Goal: Transaction & Acquisition: Purchase product/service

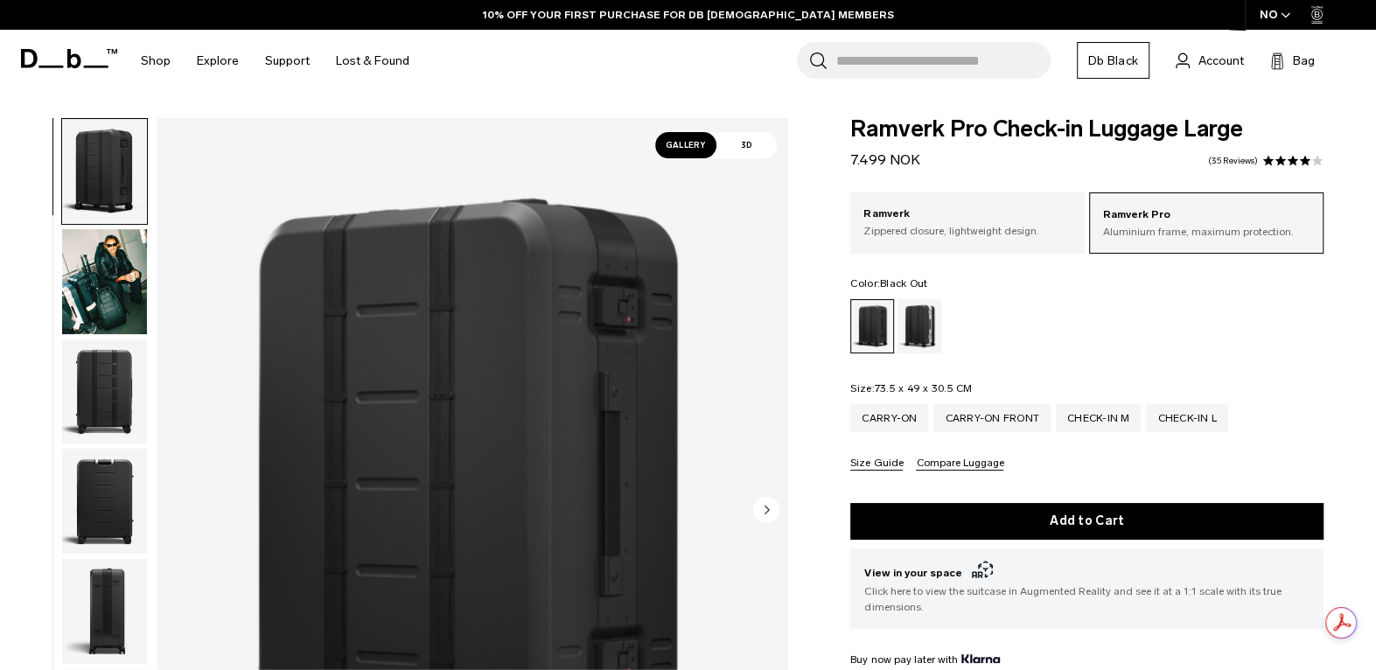
click at [98, 286] on img "button" at bounding box center [104, 281] width 85 height 105
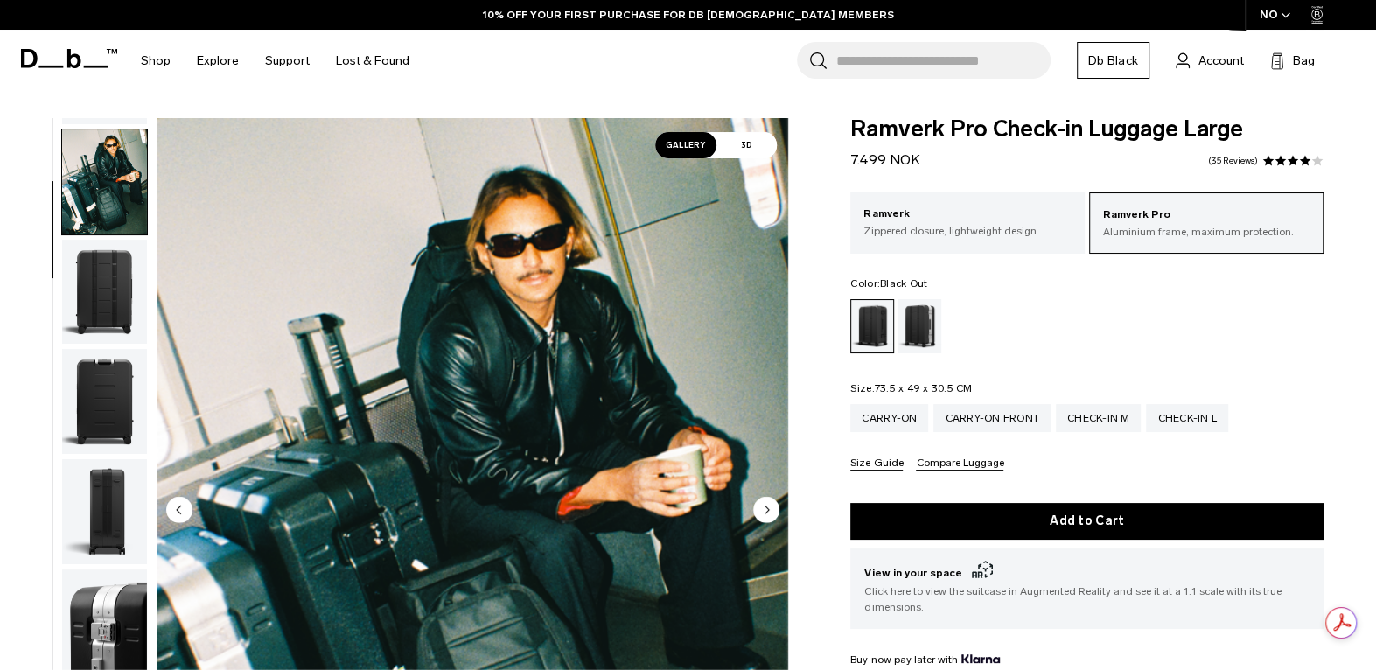
scroll to position [109, 0]
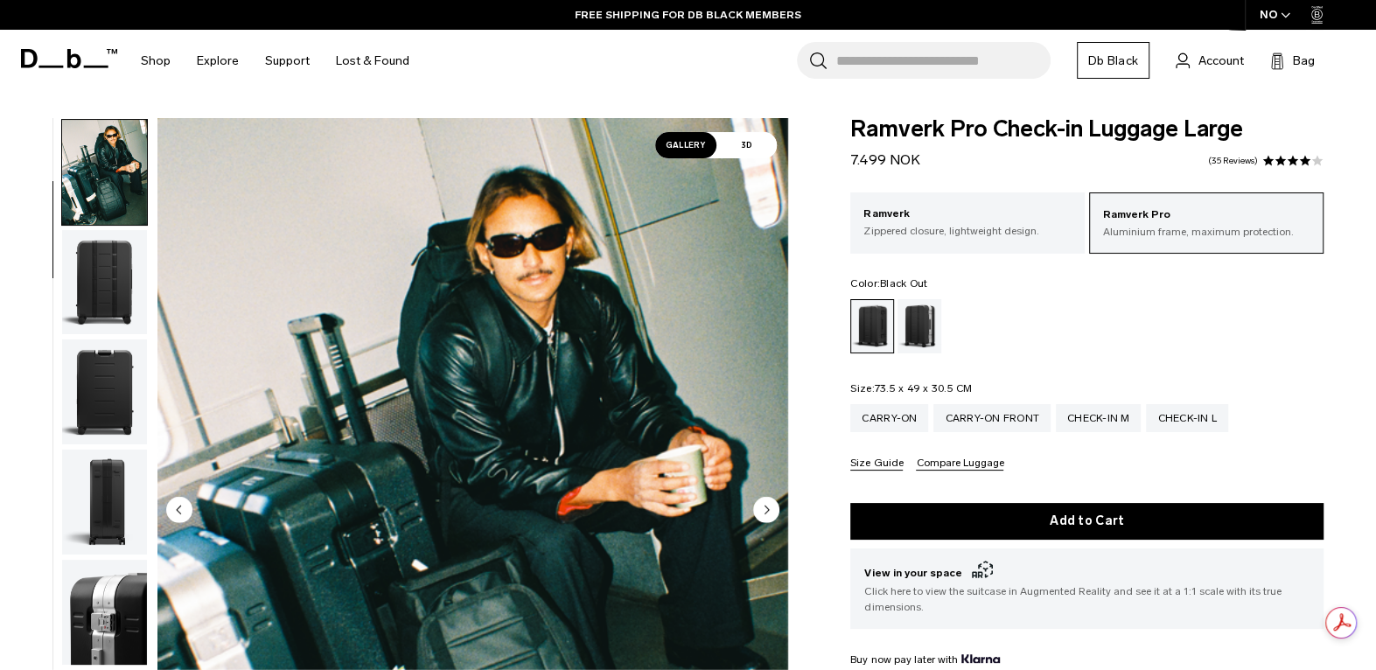
click at [100, 286] on img "button" at bounding box center [104, 282] width 85 height 105
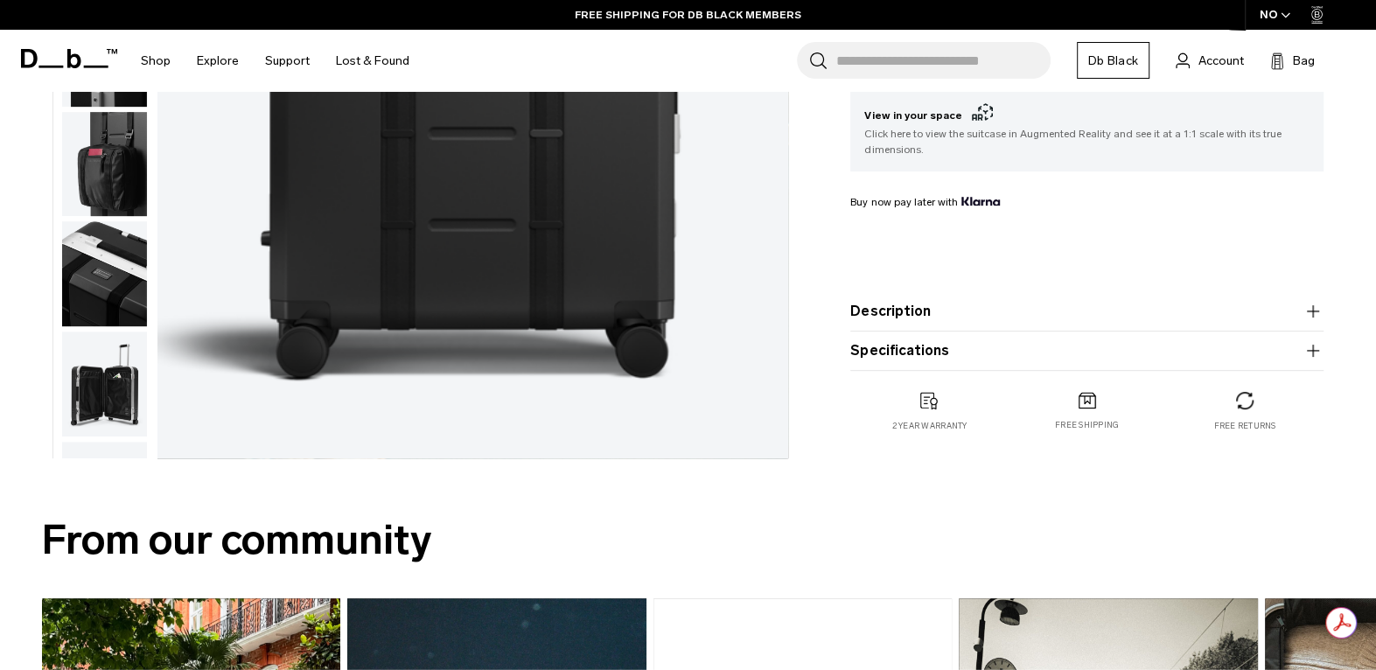
scroll to position [583, 0]
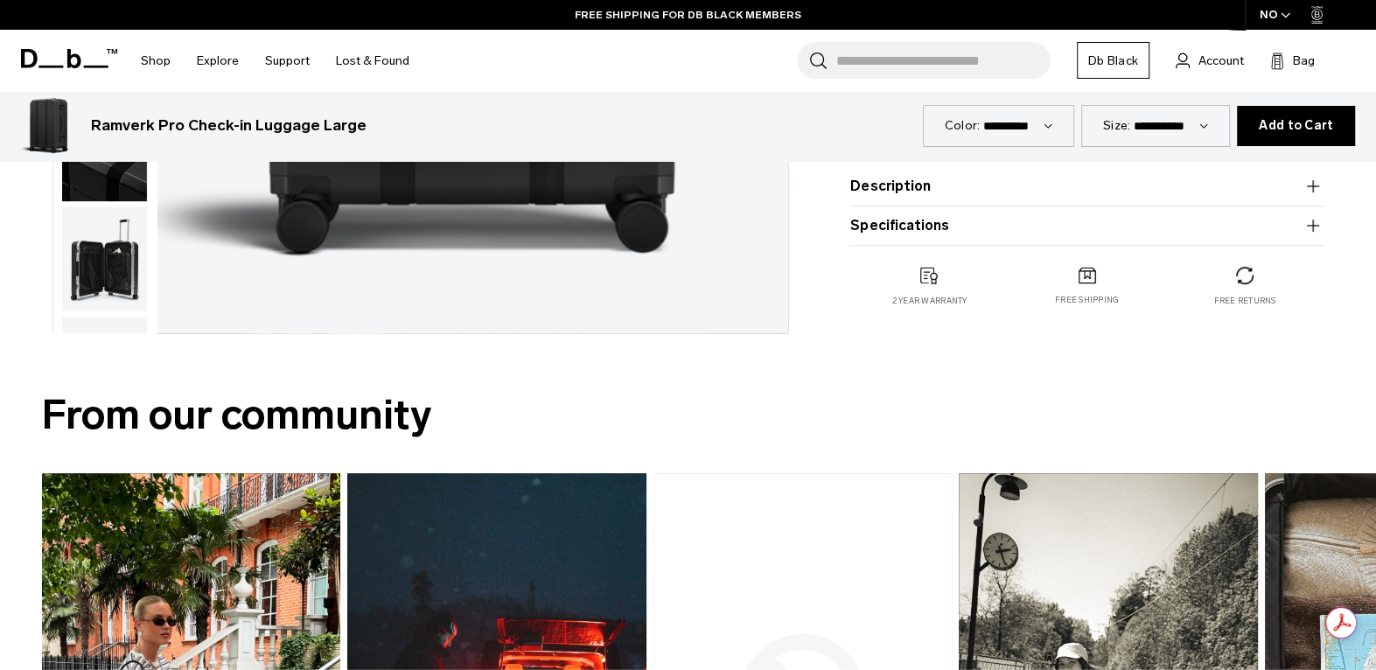
click at [134, 269] on img "button" at bounding box center [104, 258] width 85 height 105
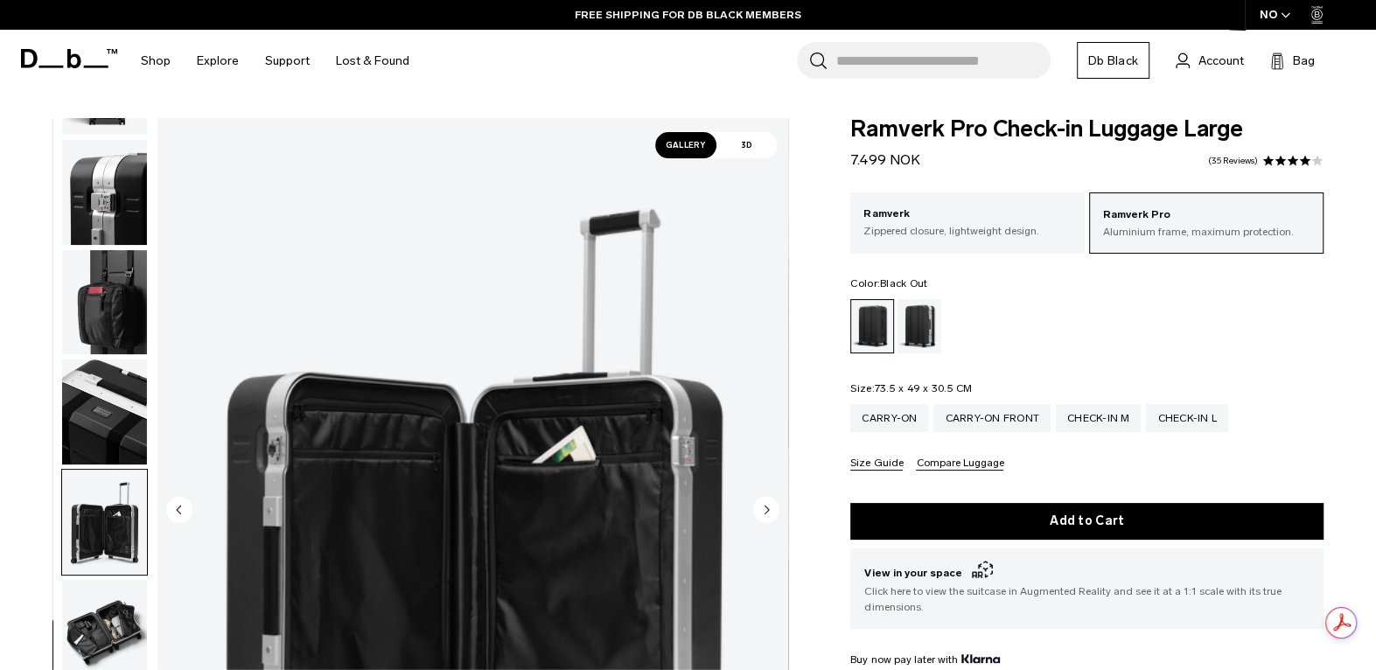
scroll to position [291, 0]
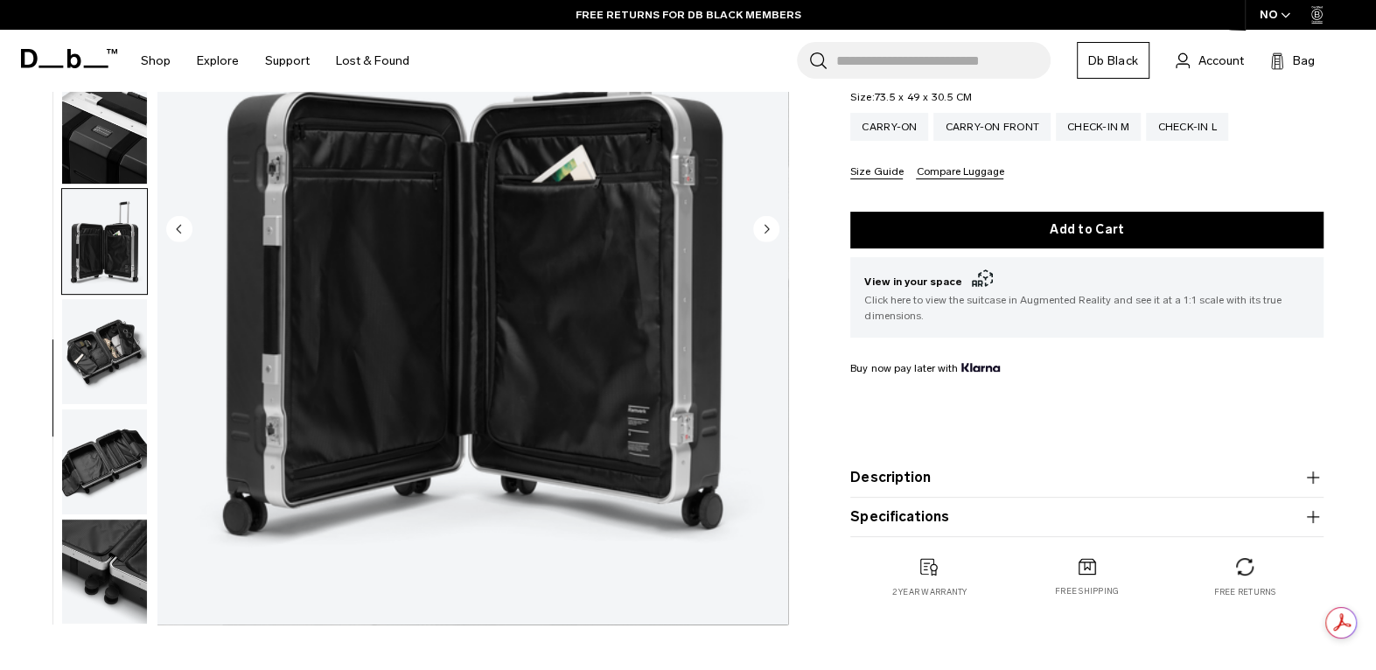
click at [131, 437] on img "button" at bounding box center [104, 461] width 85 height 105
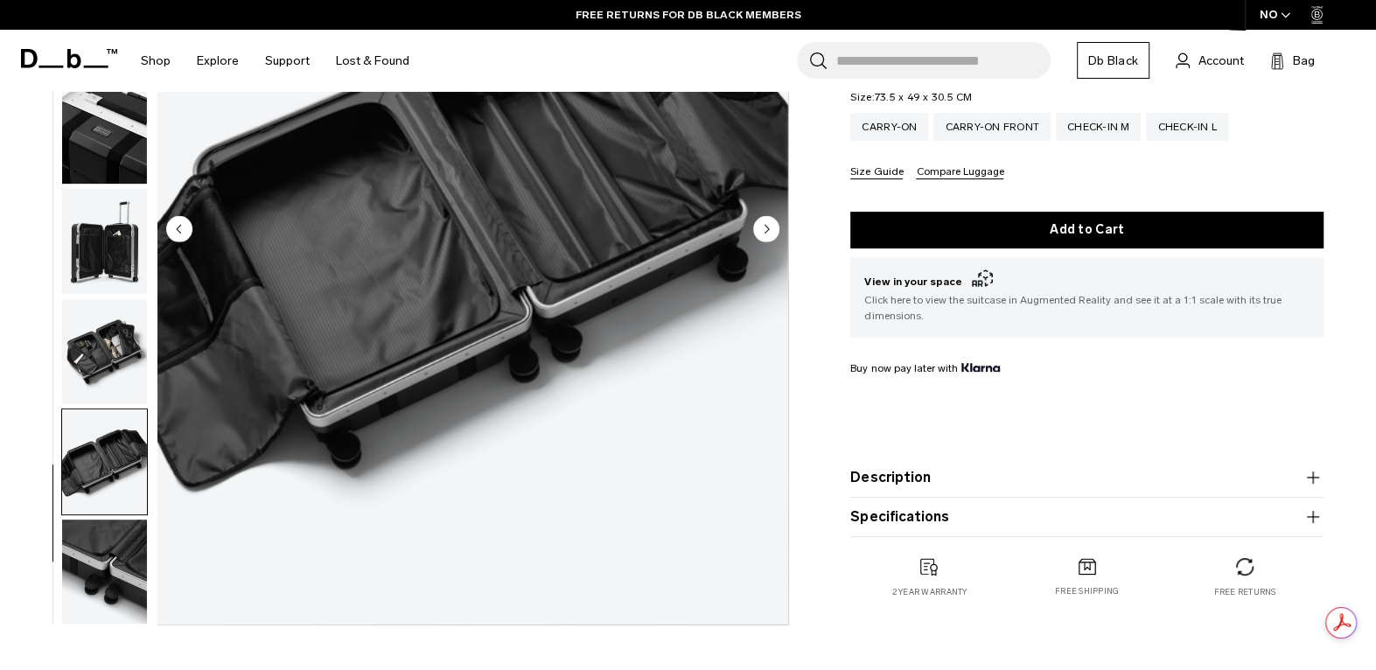
click at [120, 357] on img "button" at bounding box center [104, 351] width 85 height 105
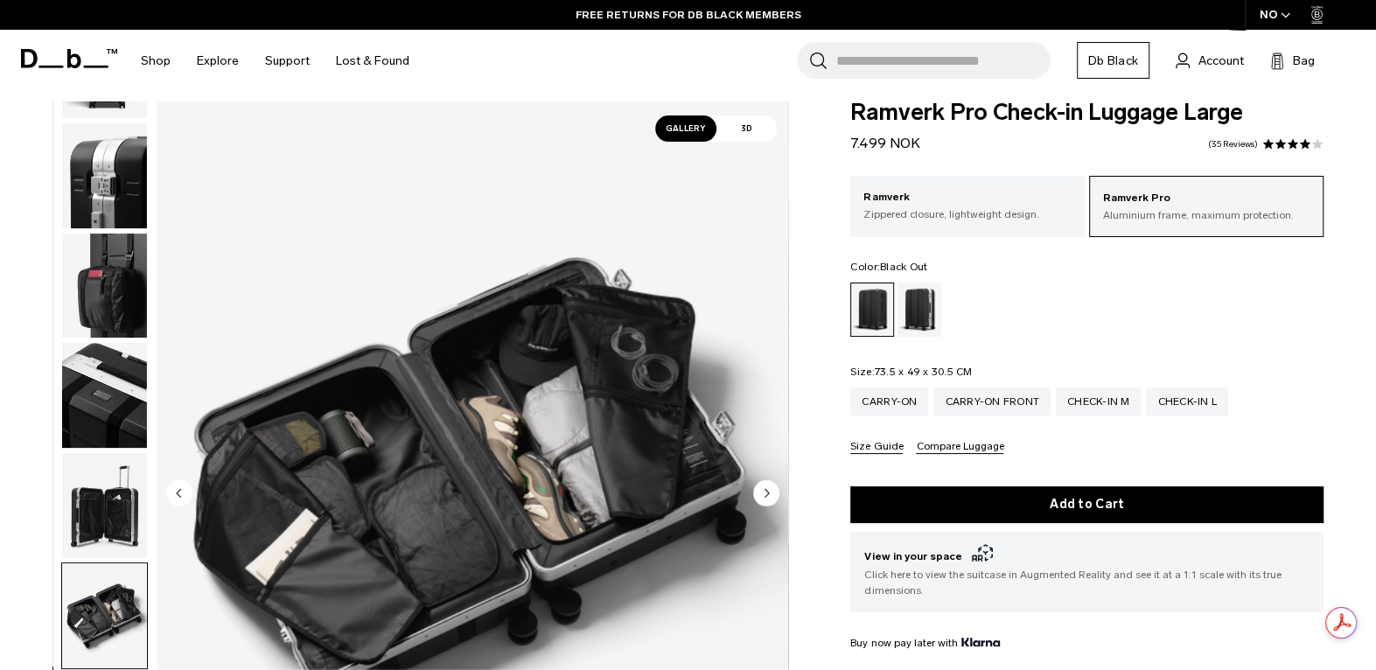
scroll to position [0, 0]
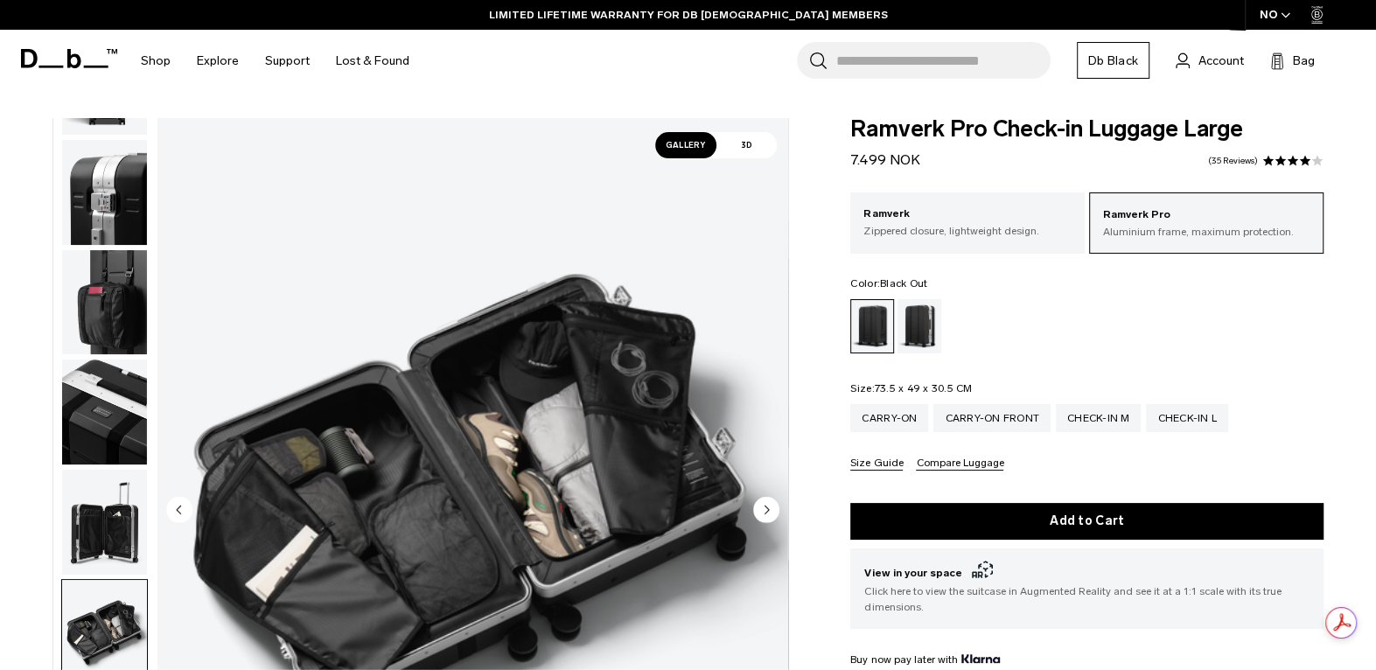
click at [121, 527] on img "button" at bounding box center [104, 522] width 85 height 105
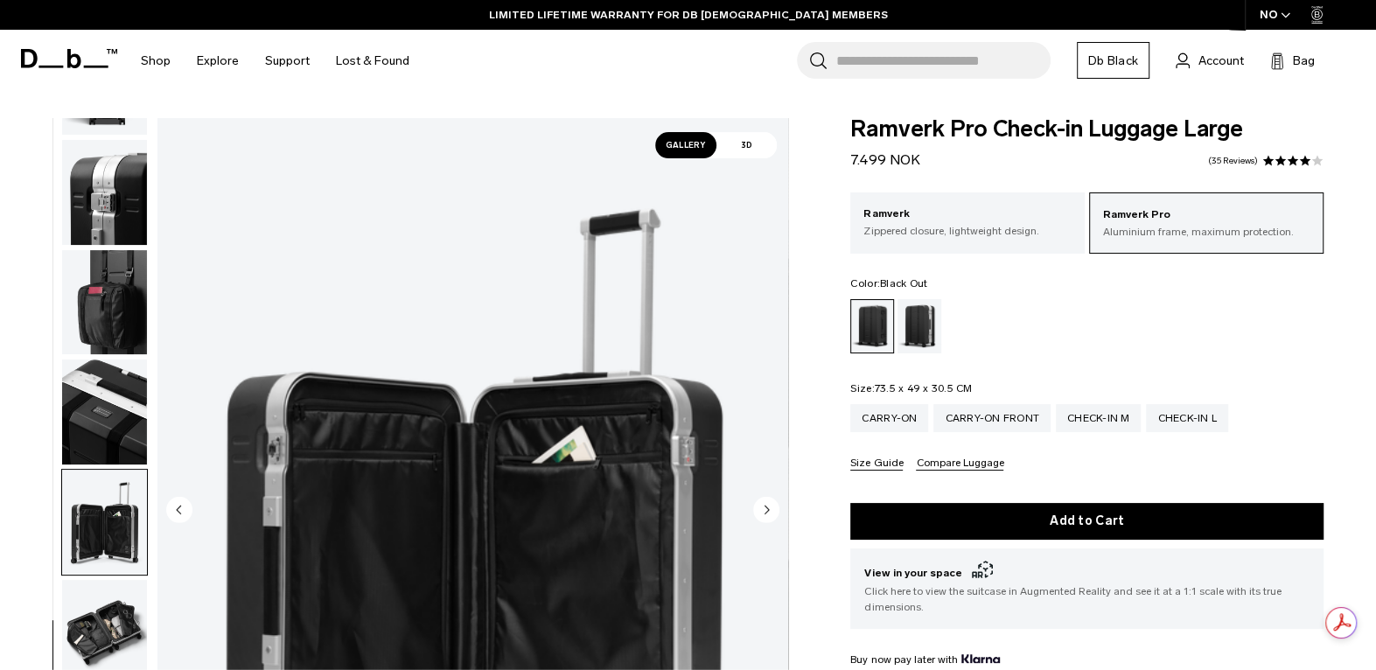
click at [110, 432] on img "button" at bounding box center [104, 412] width 85 height 105
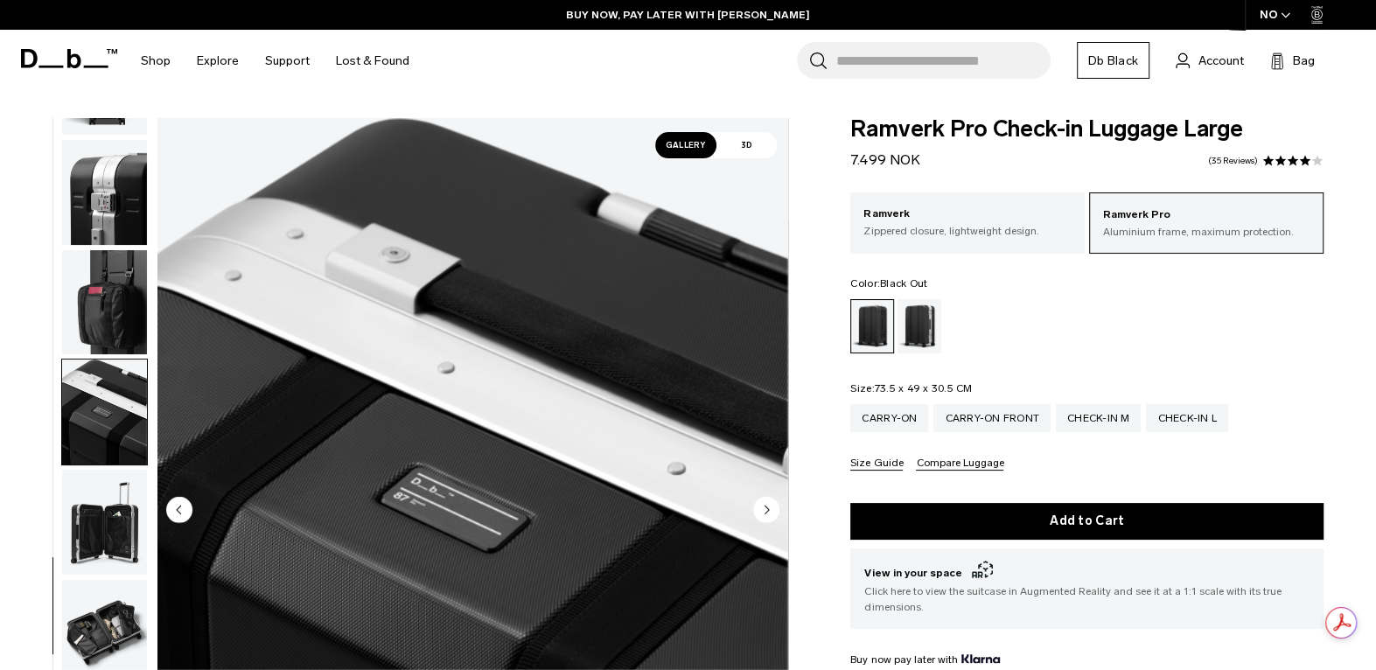
click at [102, 324] on img "button" at bounding box center [104, 302] width 85 height 105
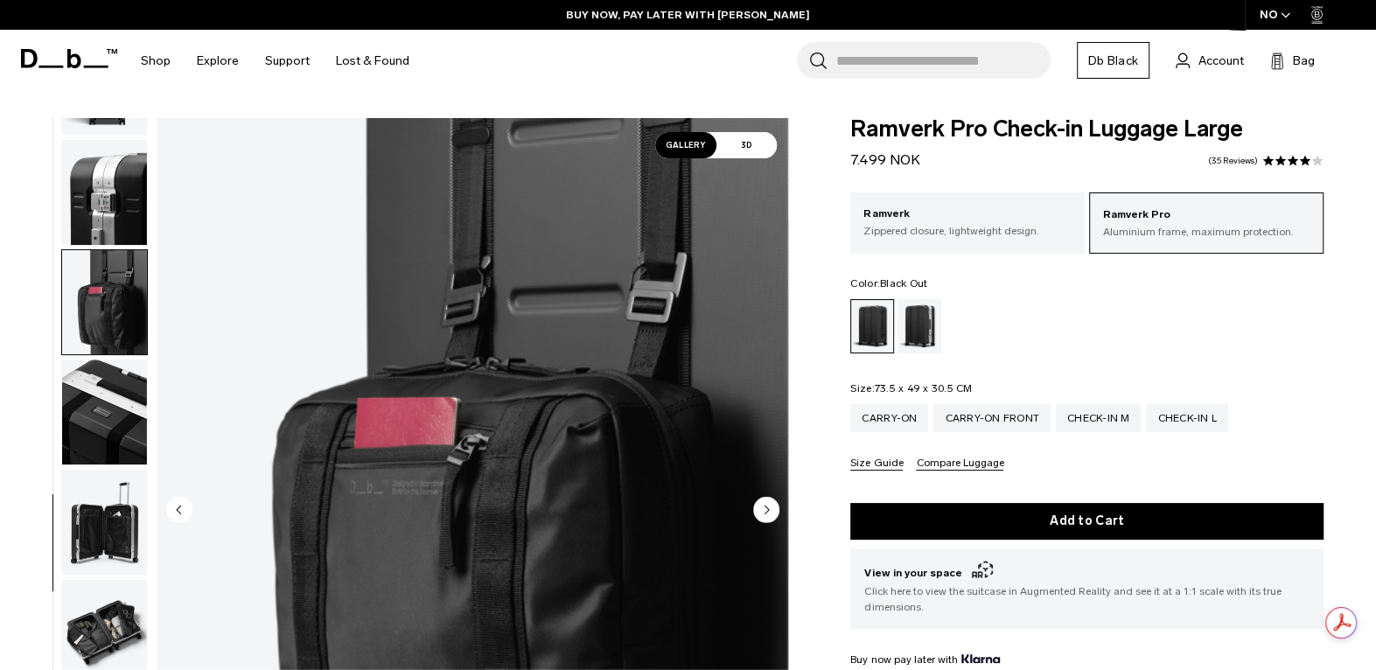
click at [108, 237] on img "button" at bounding box center [104, 192] width 85 height 105
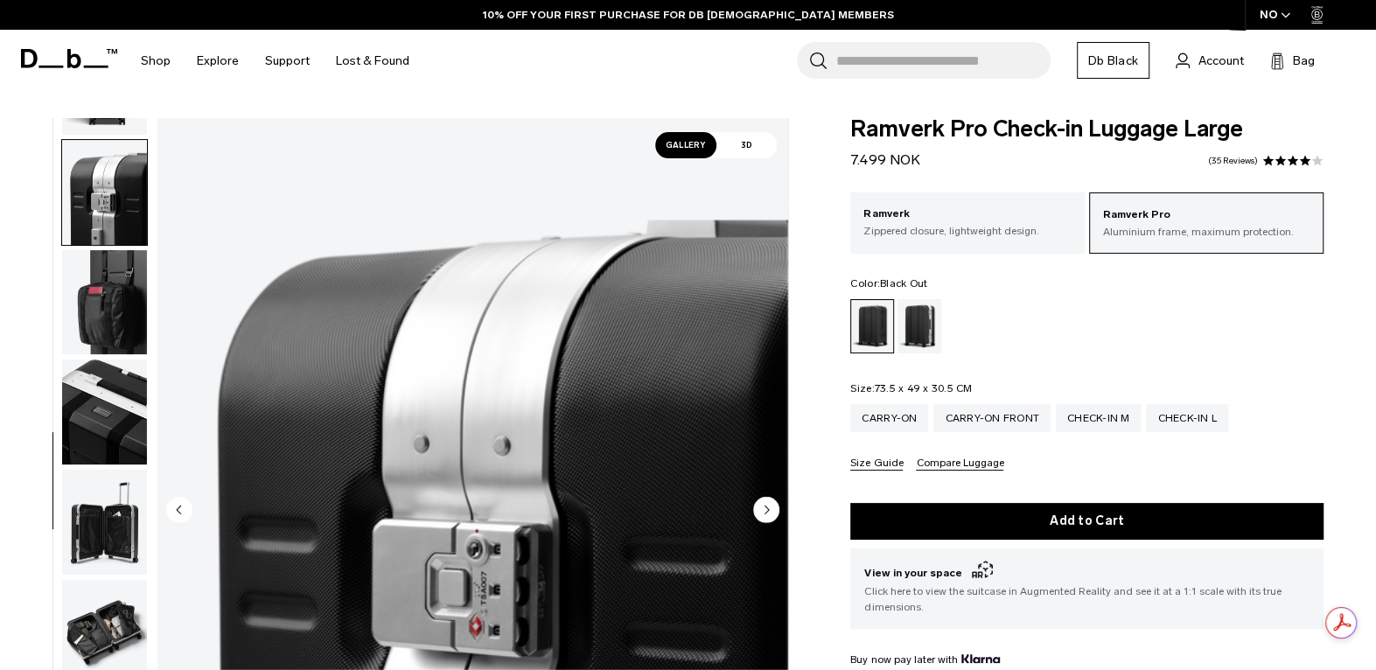
click at [688, 140] on span "Gallery" at bounding box center [685, 145] width 61 height 26
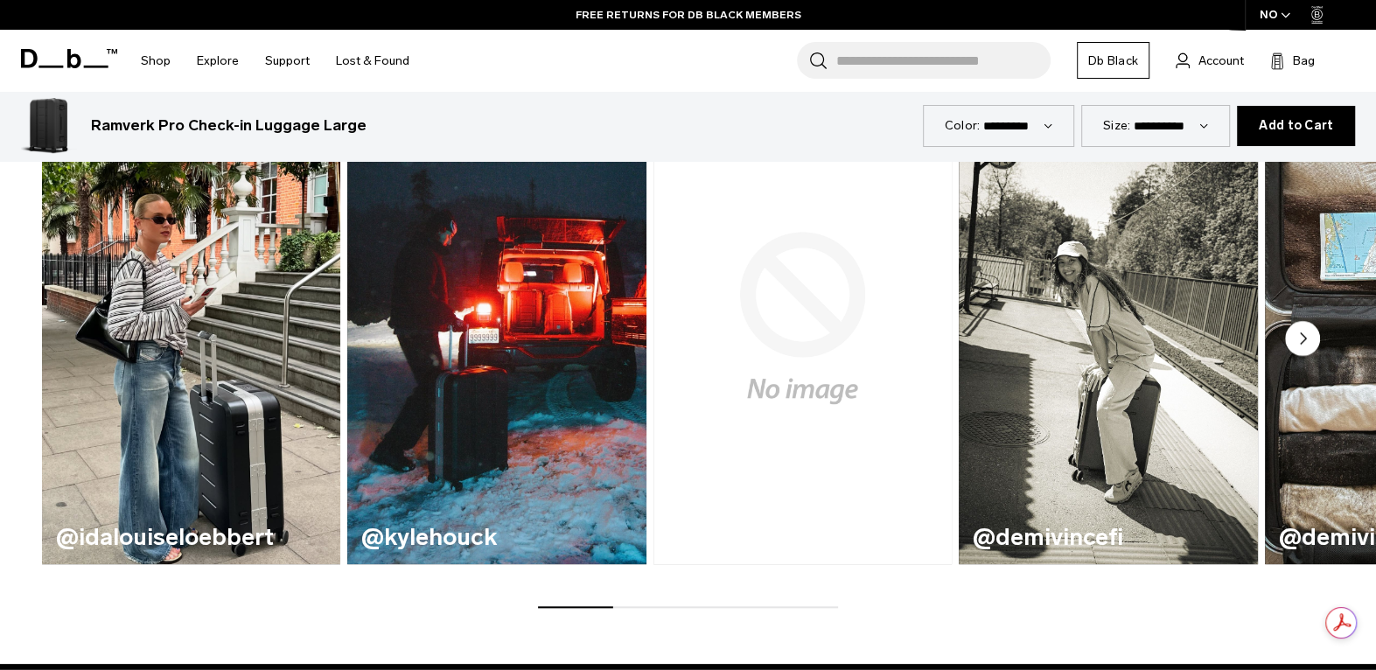
scroll to position [1166, 0]
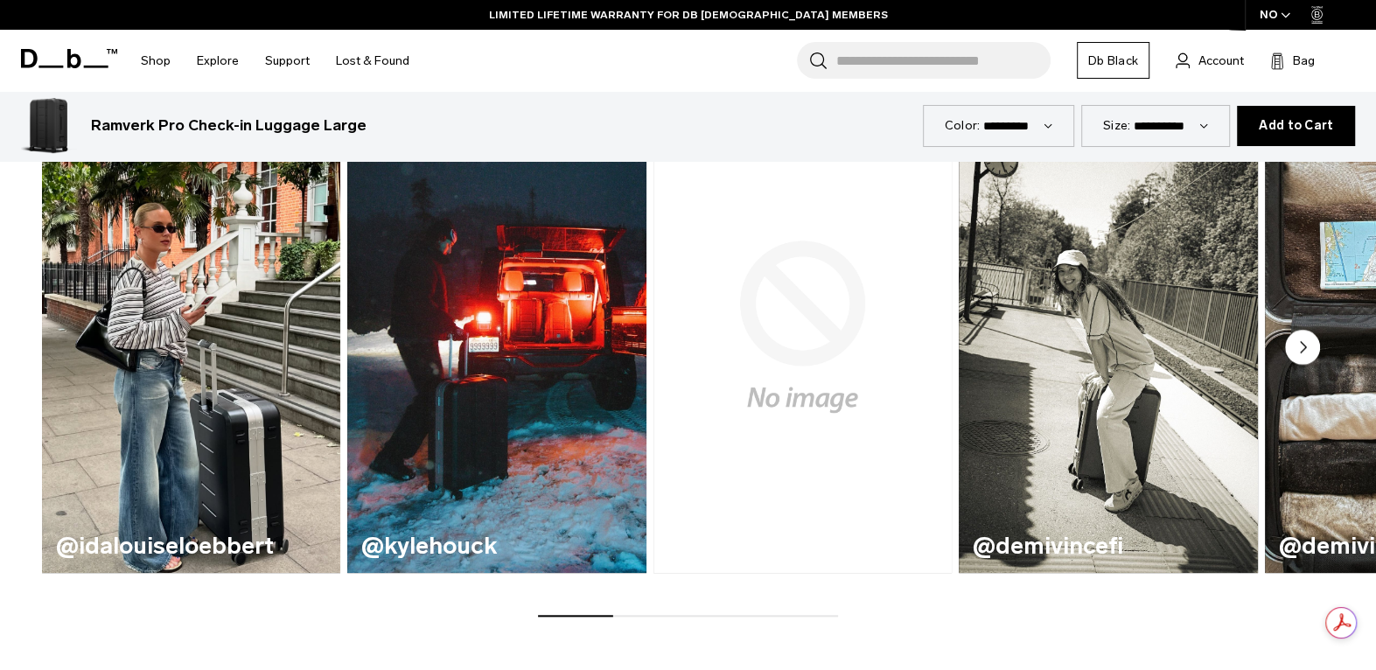
click at [1290, 351] on circle "Next slide" at bounding box center [1302, 346] width 35 height 35
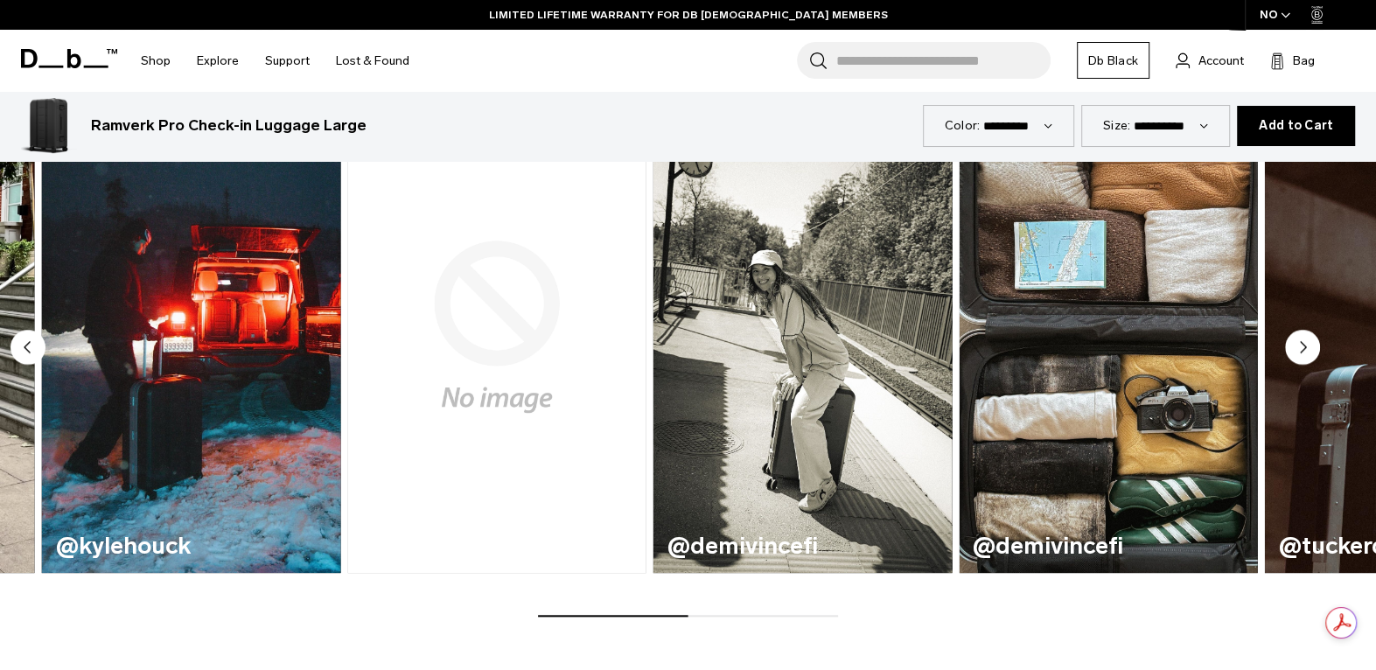
click at [1290, 351] on circle "Next slide" at bounding box center [1302, 346] width 35 height 35
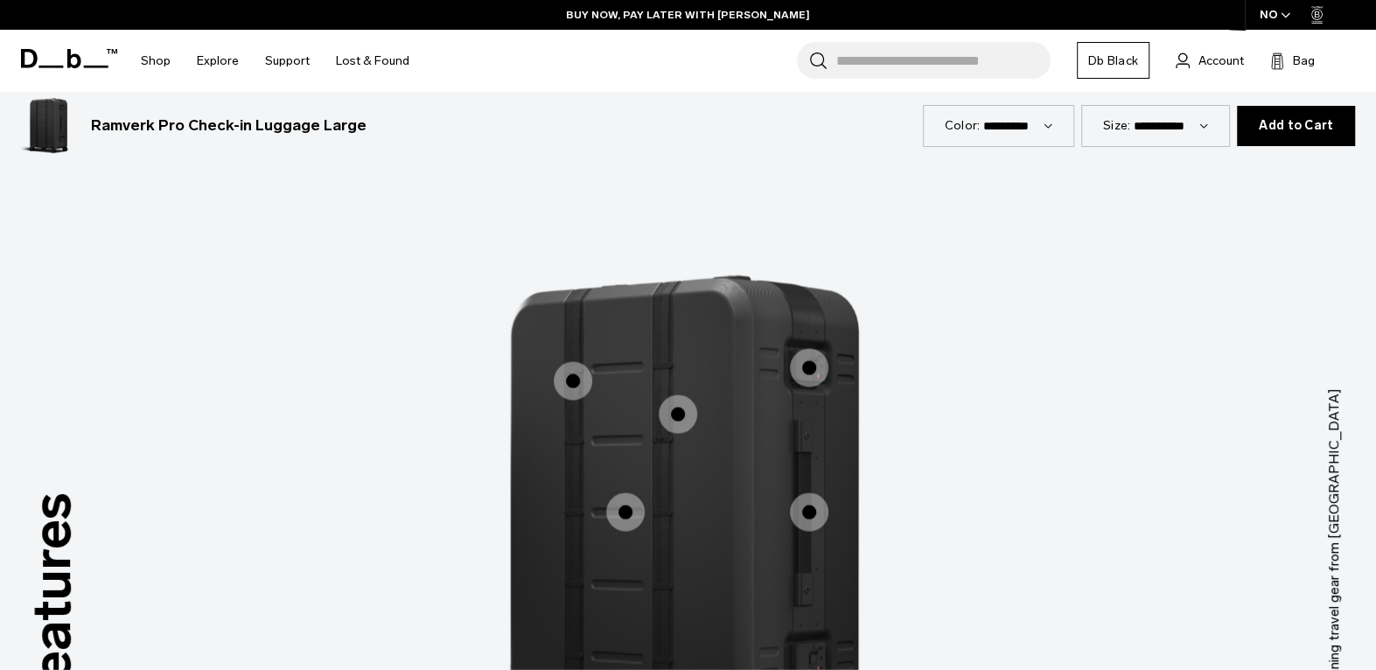
scroll to position [2332, 0]
click at [567, 375] on span "1 / 3" at bounding box center [573, 381] width 38 height 38
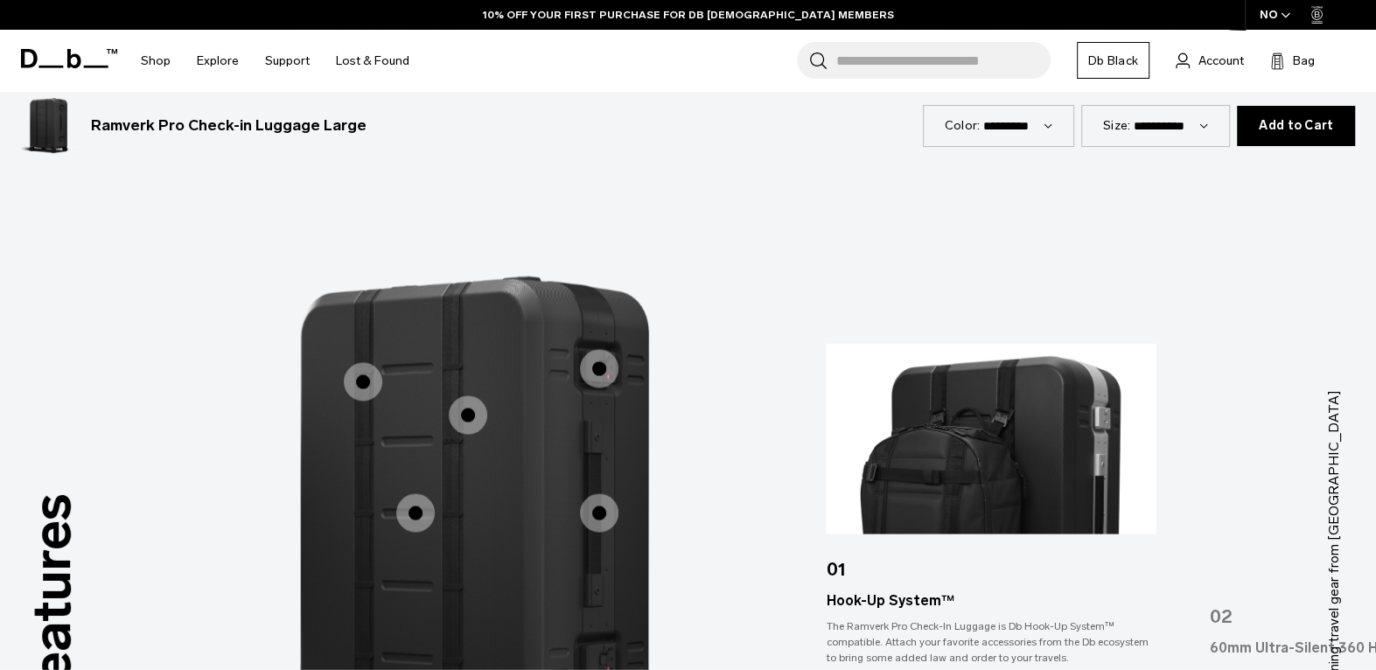
click at [605, 365] on span "1 / 3" at bounding box center [599, 368] width 38 height 38
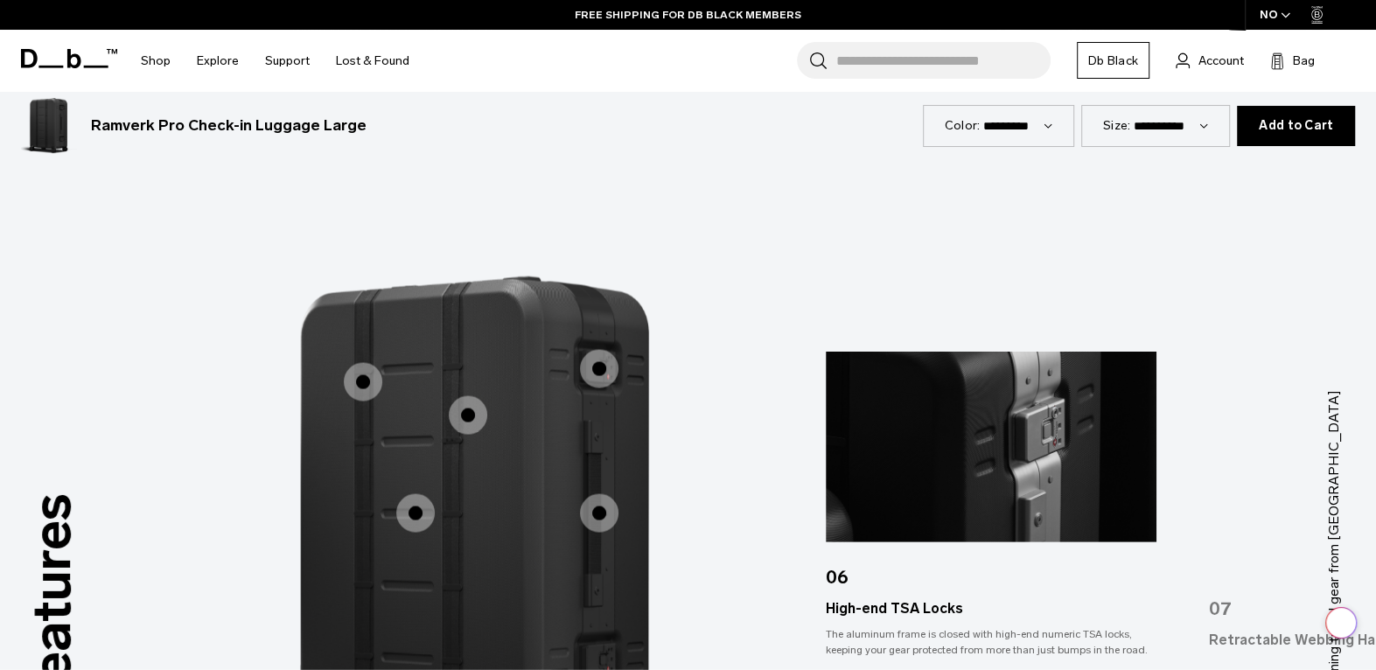
click at [462, 413] on span "1 / 3" at bounding box center [468, 414] width 38 height 38
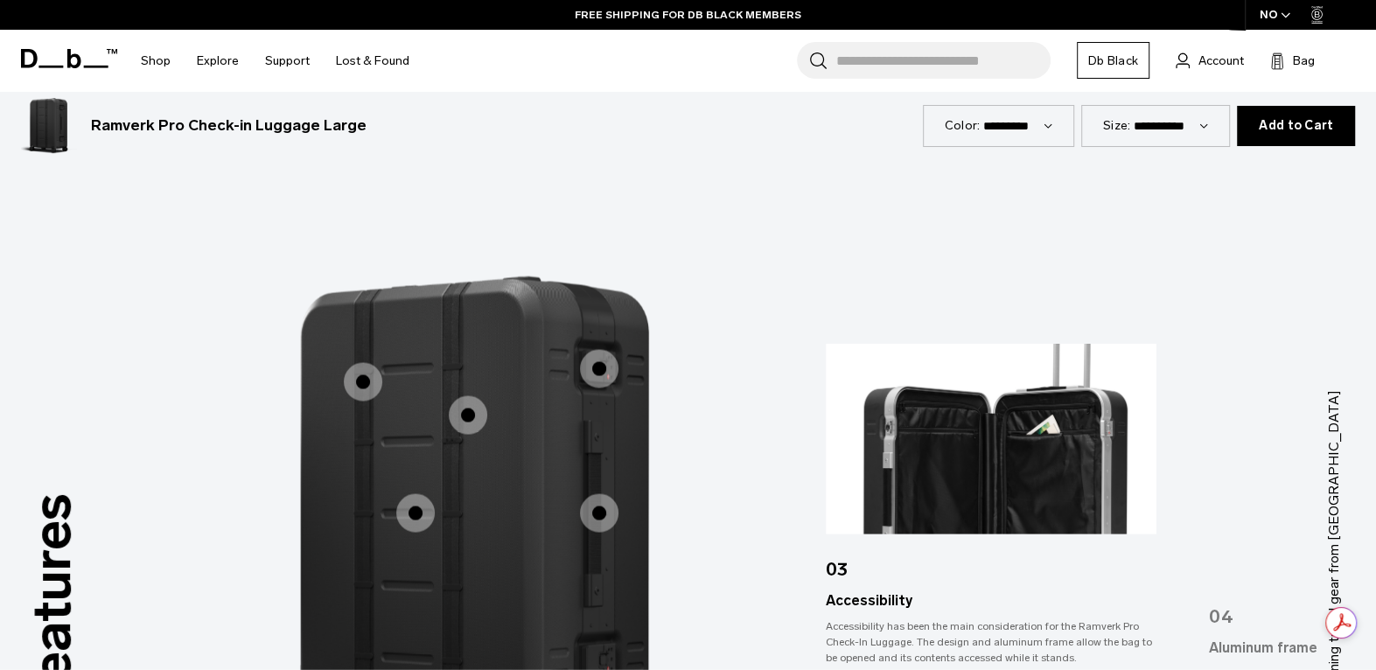
click at [599, 507] on span "1 / 3" at bounding box center [599, 512] width 38 height 38
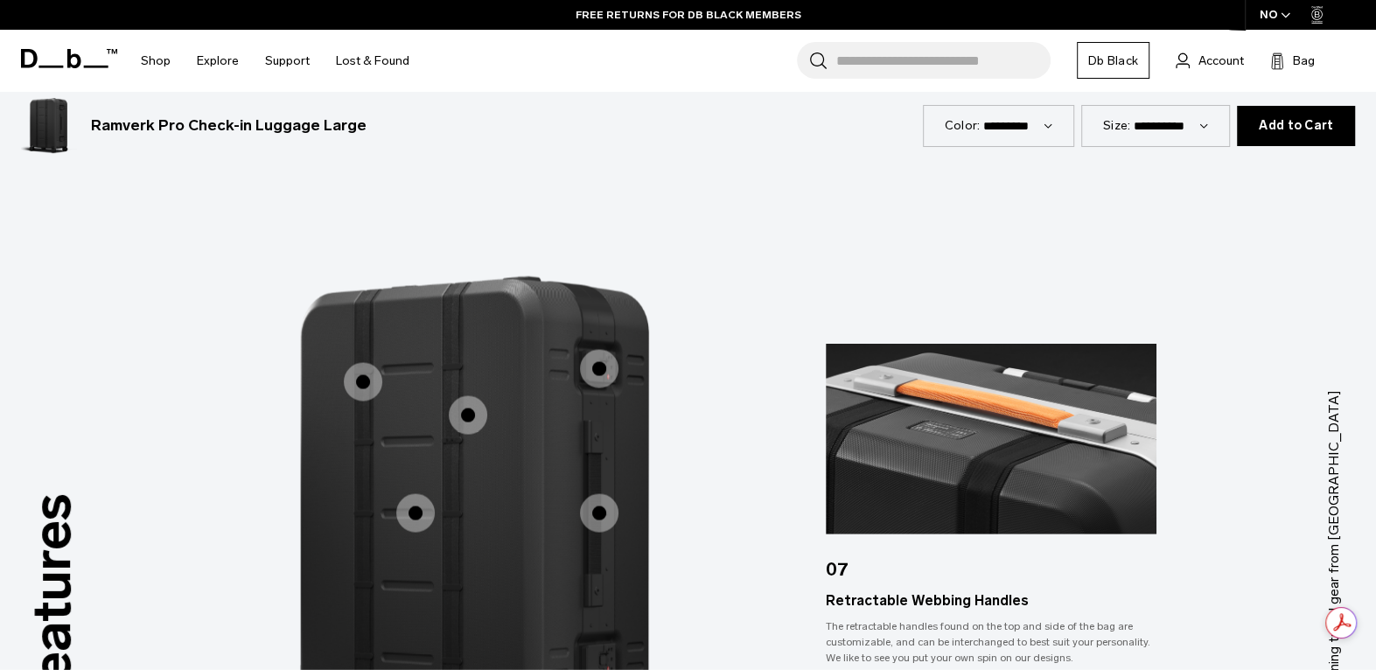
click at [422, 515] on span "1 / 3" at bounding box center [415, 512] width 38 height 38
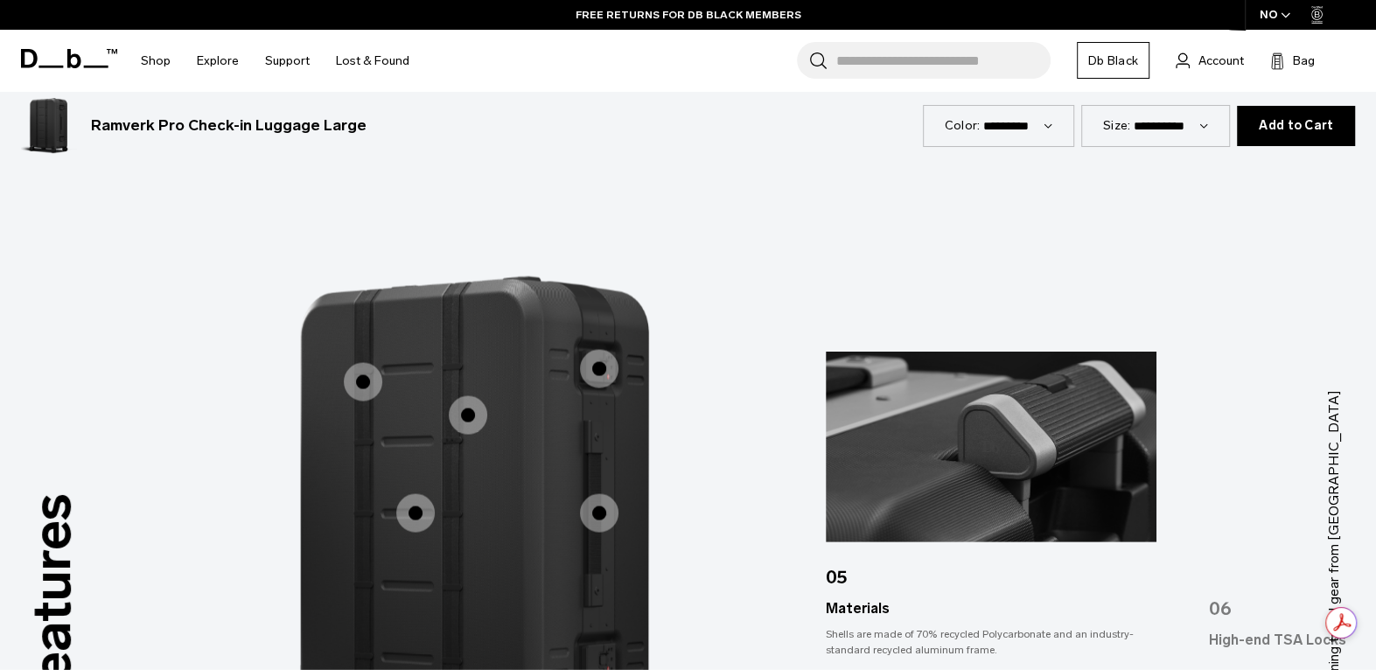
scroll to position [2624, 0]
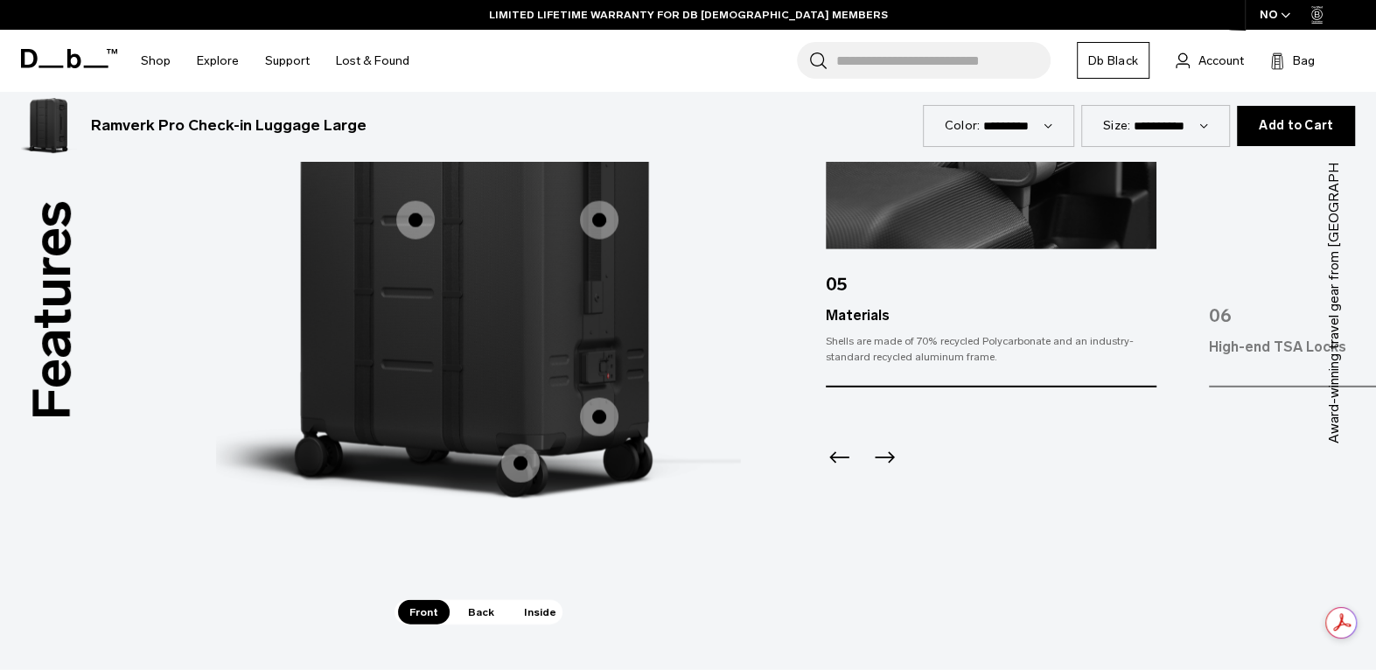
click at [605, 415] on span "1 / 3" at bounding box center [599, 417] width 38 height 38
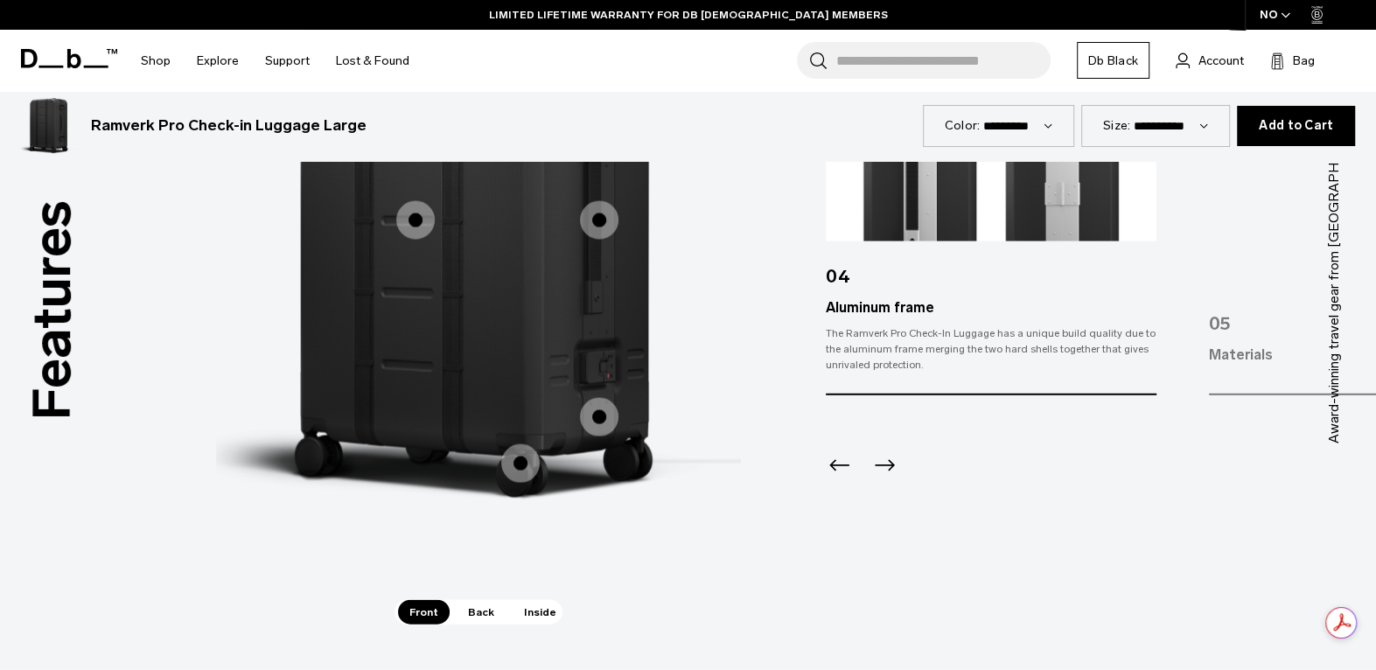
click at [520, 469] on span "1 / 3" at bounding box center [520, 463] width 38 height 38
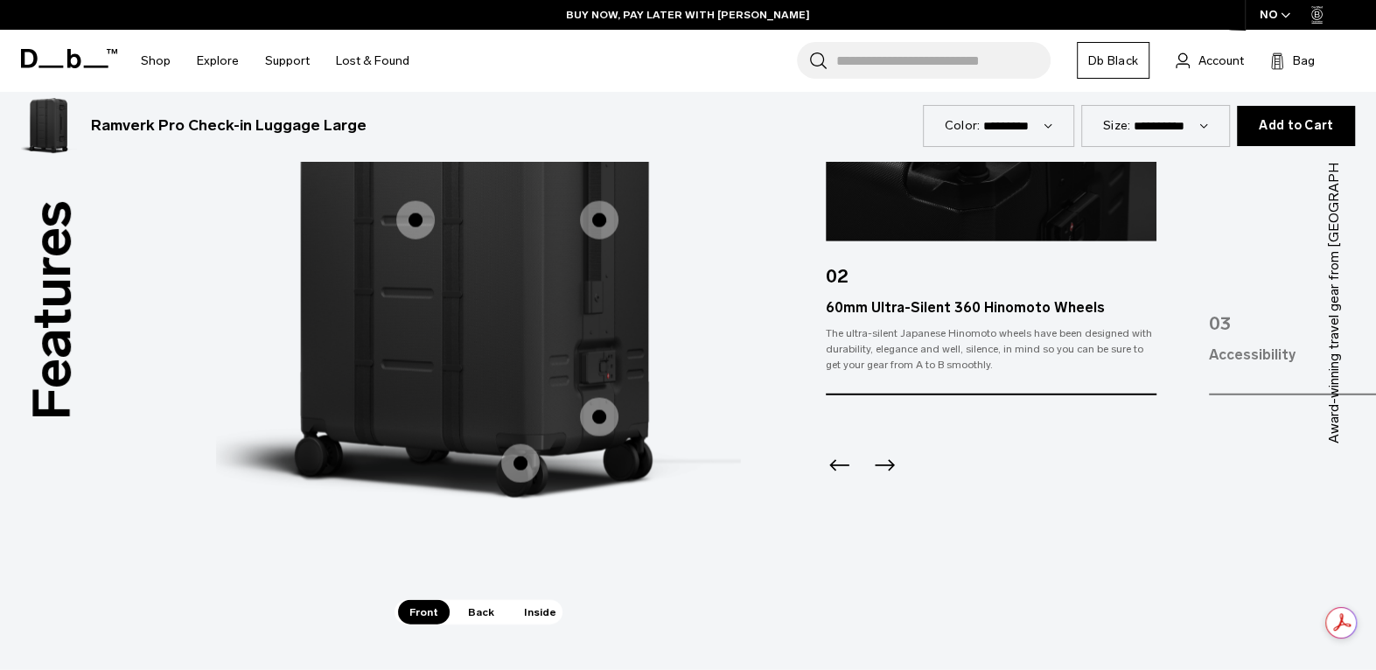
click at [881, 469] on icon "Next slide" at bounding box center [884, 465] width 28 height 28
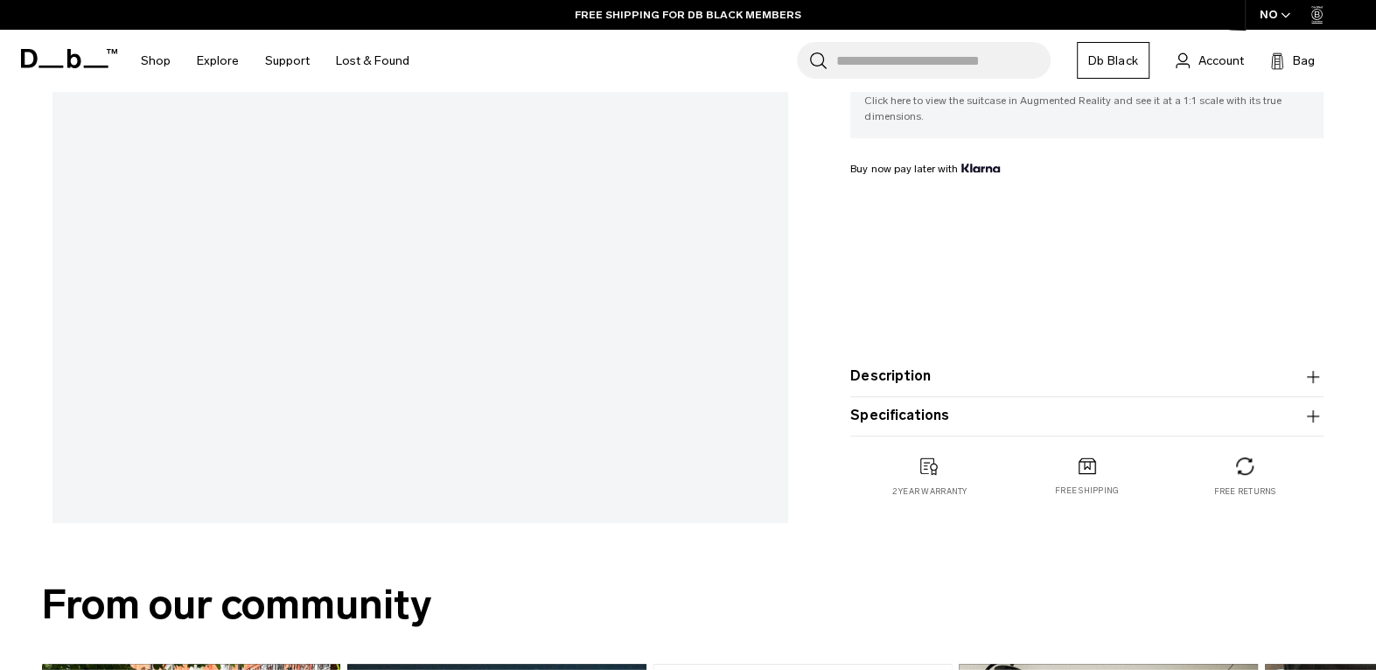
scroll to position [0, 0]
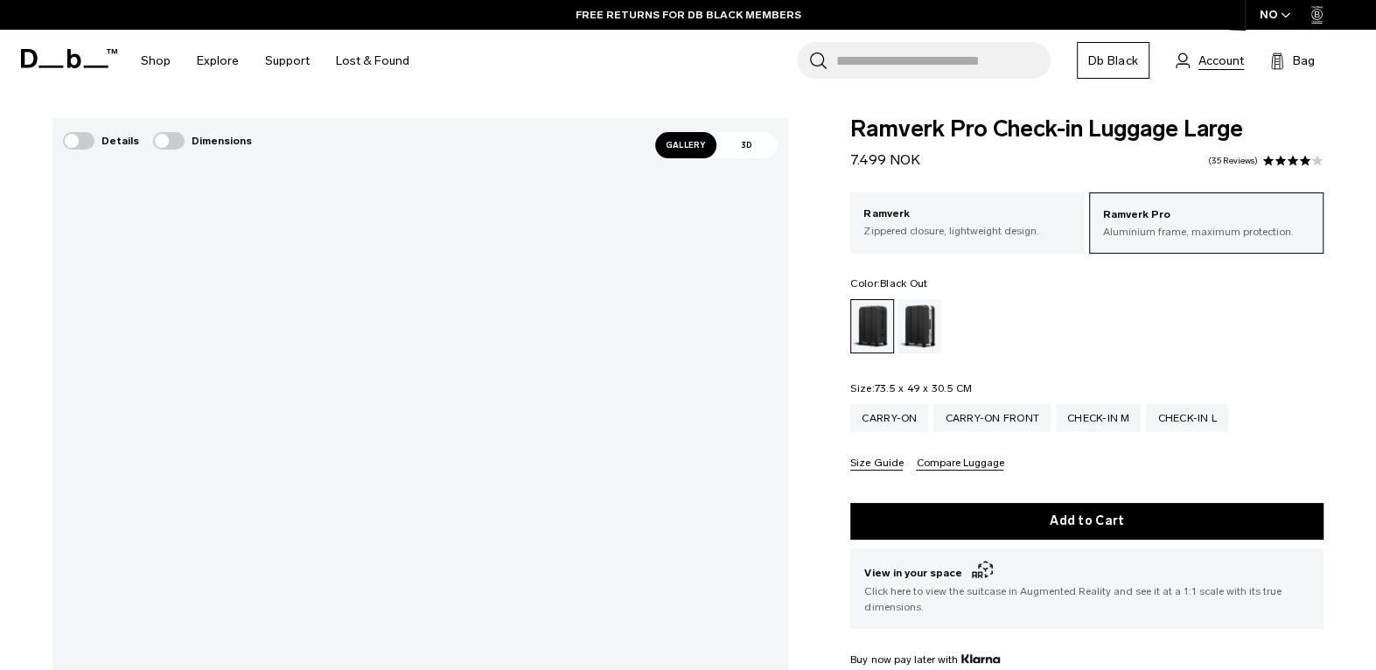
click at [1199, 64] on span "Account" at bounding box center [1220, 61] width 45 height 18
